Goal: Navigation & Orientation: Find specific page/section

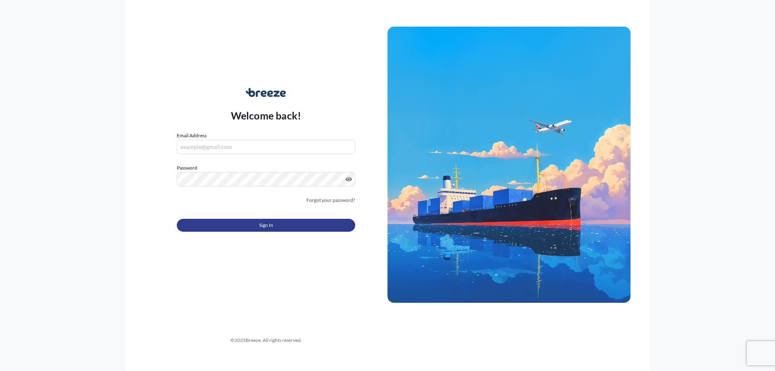
type input "[PERSON_NAME][DOMAIN_NAME][EMAIL_ADDRESS][PERSON_NAME][DOMAIN_NAME]"
click at [261, 225] on span "Sign In" at bounding box center [266, 225] width 14 height 8
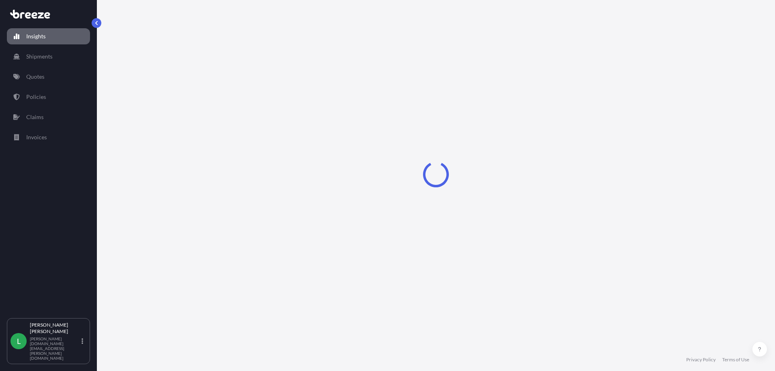
select select "2025"
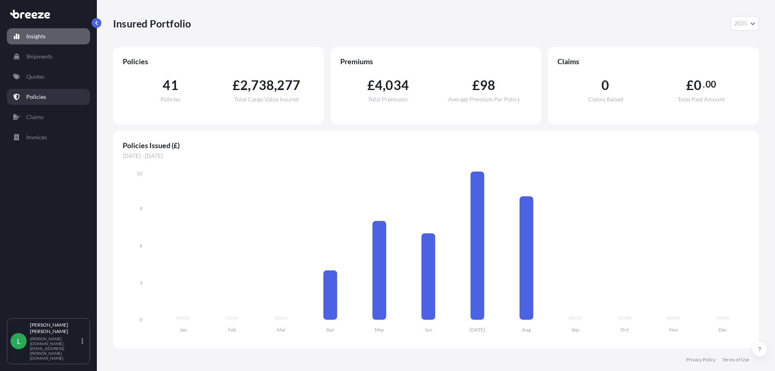
click at [38, 97] on p "Policies" at bounding box center [36, 97] width 20 height 8
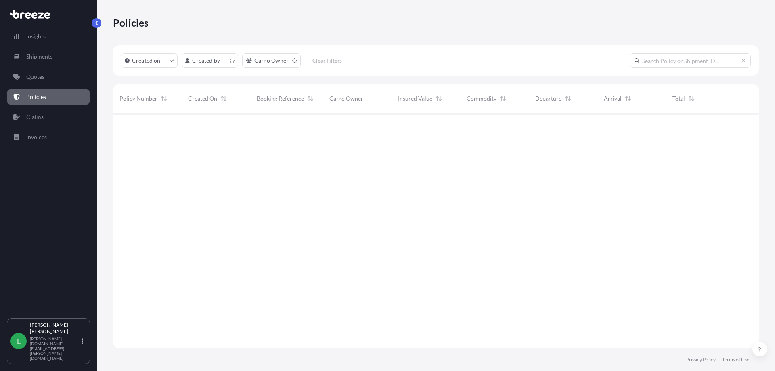
scroll to position [234, 640]
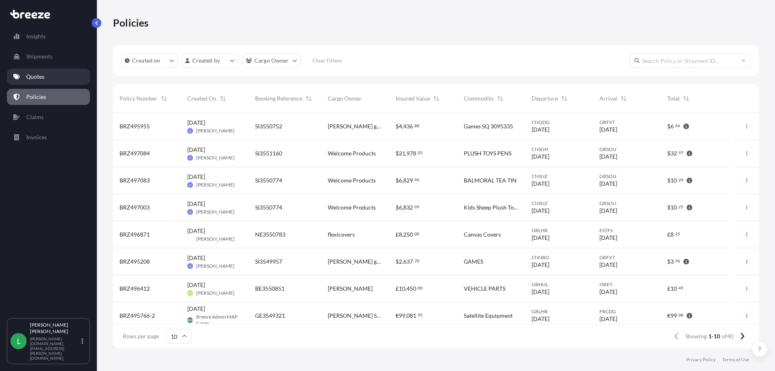
click at [36, 79] on p "Quotes" at bounding box center [35, 77] width 18 height 8
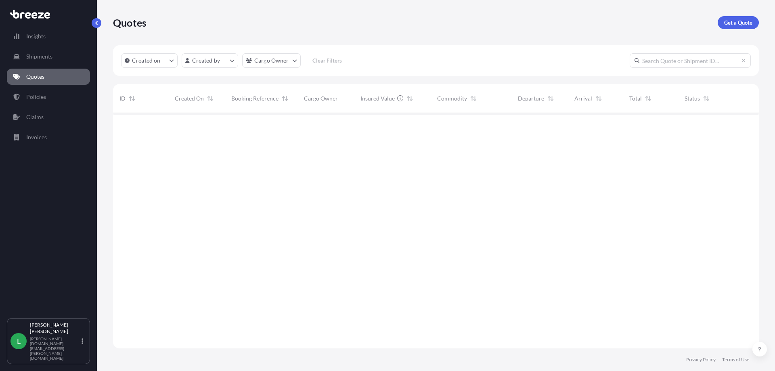
scroll to position [234, 640]
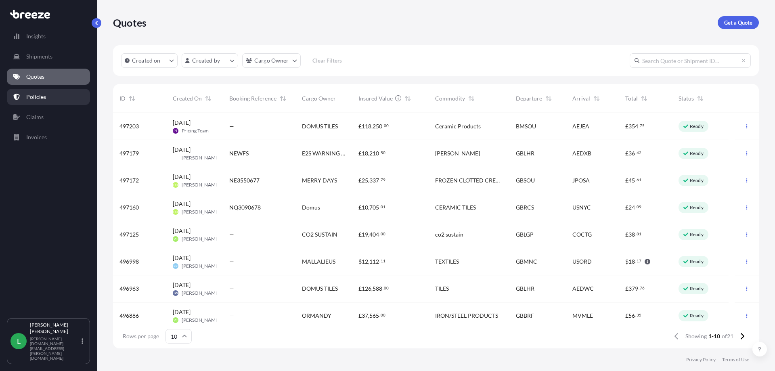
click at [33, 99] on p "Policies" at bounding box center [36, 97] width 20 height 8
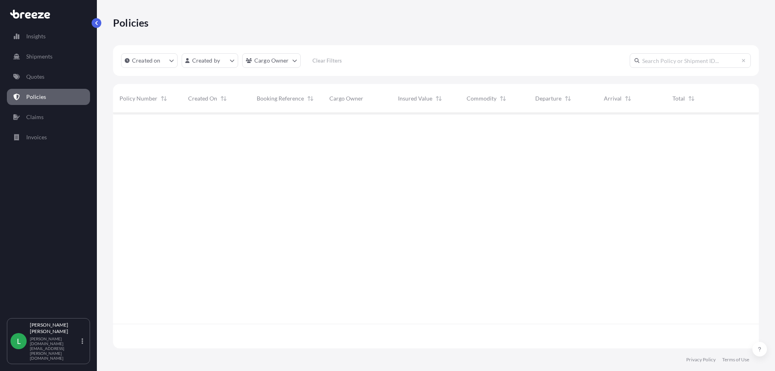
scroll to position [234, 640]
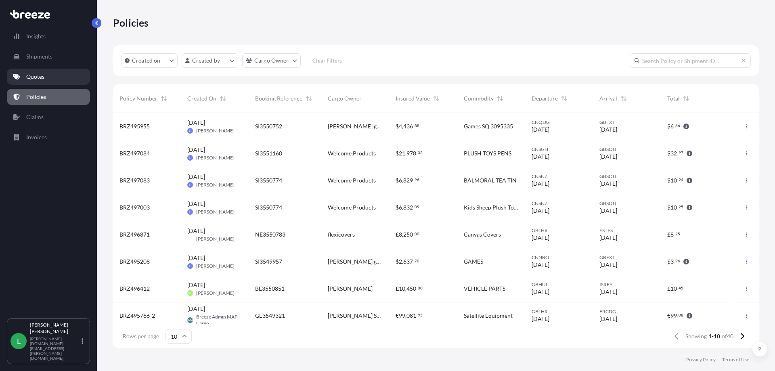
click at [35, 75] on p "Quotes" at bounding box center [35, 77] width 18 height 8
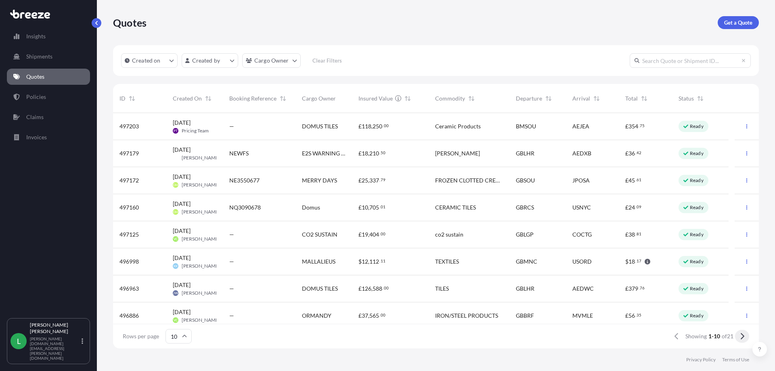
click at [742, 336] on icon at bounding box center [742, 336] width 4 height 7
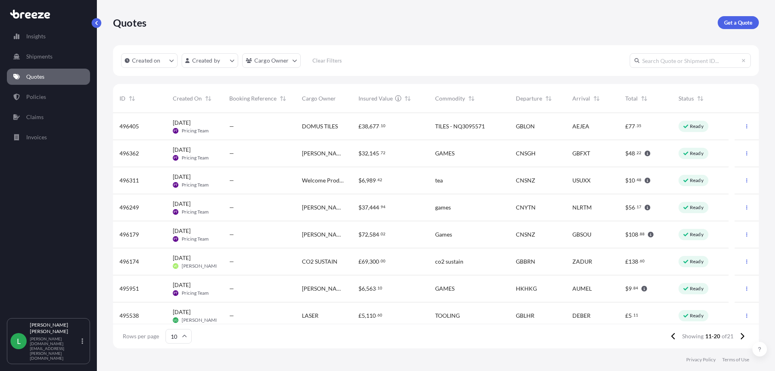
click at [742, 336] on icon at bounding box center [742, 336] width 4 height 7
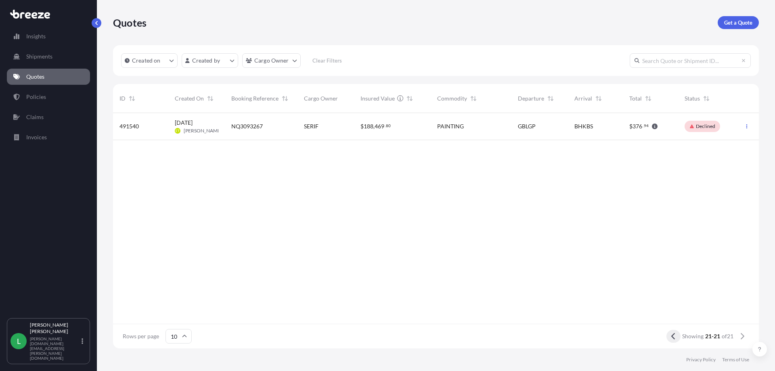
click at [671, 336] on icon at bounding box center [673, 336] width 4 height 6
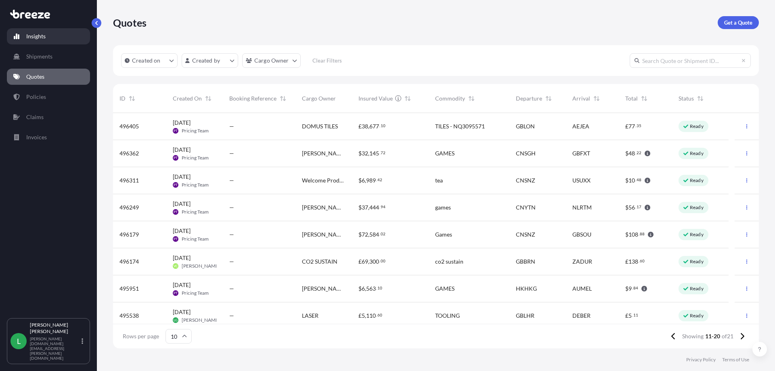
click at [33, 36] on p "Insights" at bounding box center [35, 36] width 19 height 8
select select "2025"
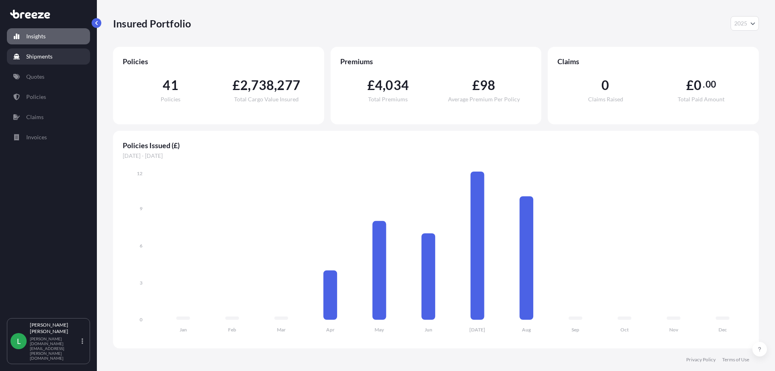
click at [47, 54] on p "Shipments" at bounding box center [39, 56] width 26 height 8
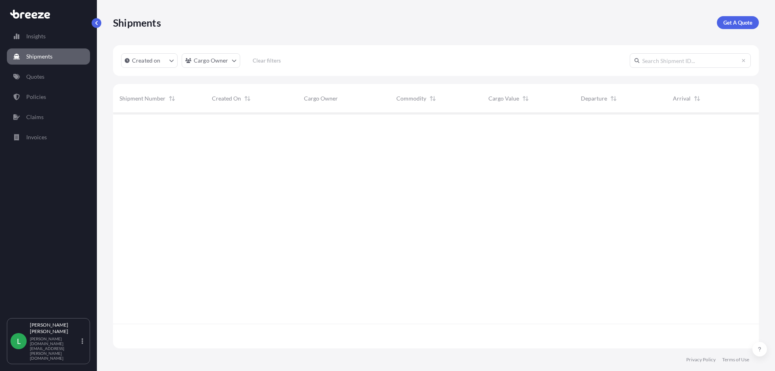
scroll to position [258, 640]
click at [35, 82] on link "Quotes" at bounding box center [48, 77] width 83 height 16
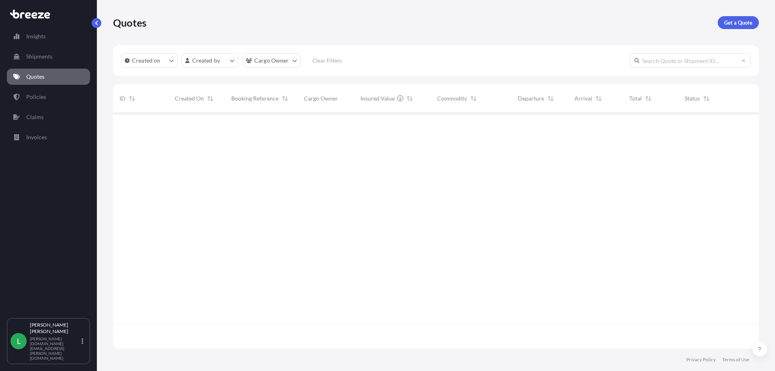
scroll to position [234, 640]
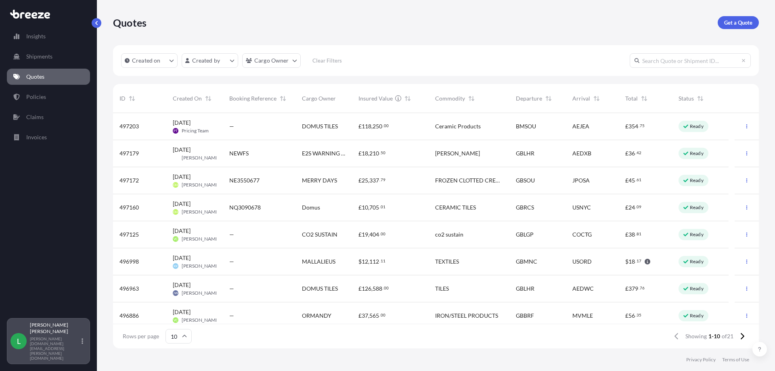
click at [71, 354] on p "[PERSON_NAME][DOMAIN_NAME][EMAIL_ADDRESS][PERSON_NAME][DOMAIN_NAME]" at bounding box center [55, 348] width 50 height 24
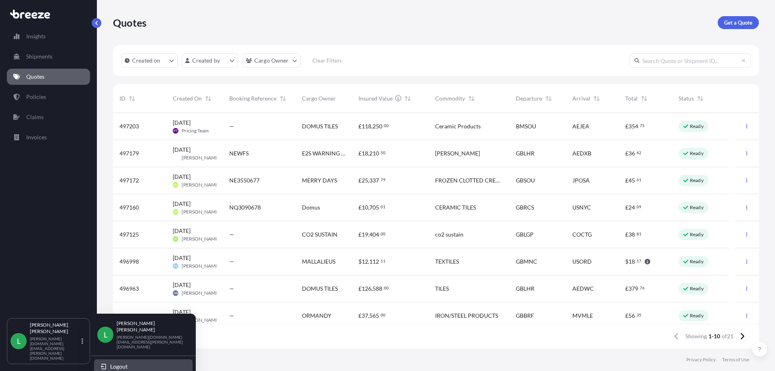
click at [123, 362] on span "Logout" at bounding box center [118, 366] width 17 height 8
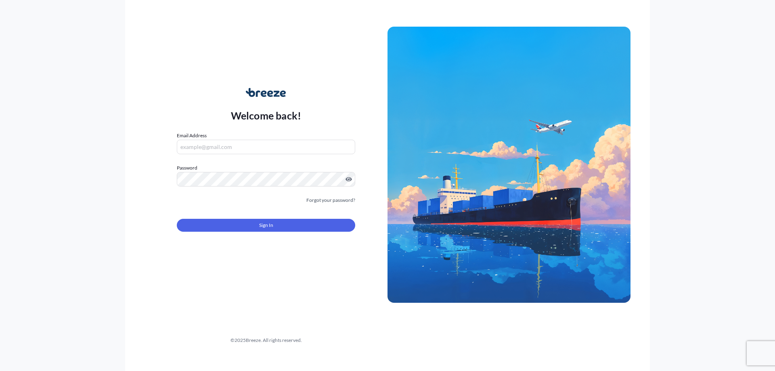
type input "[PERSON_NAME][DOMAIN_NAME][EMAIL_ADDRESS][PERSON_NAME][DOMAIN_NAME]"
